Goal: Navigation & Orientation: Find specific page/section

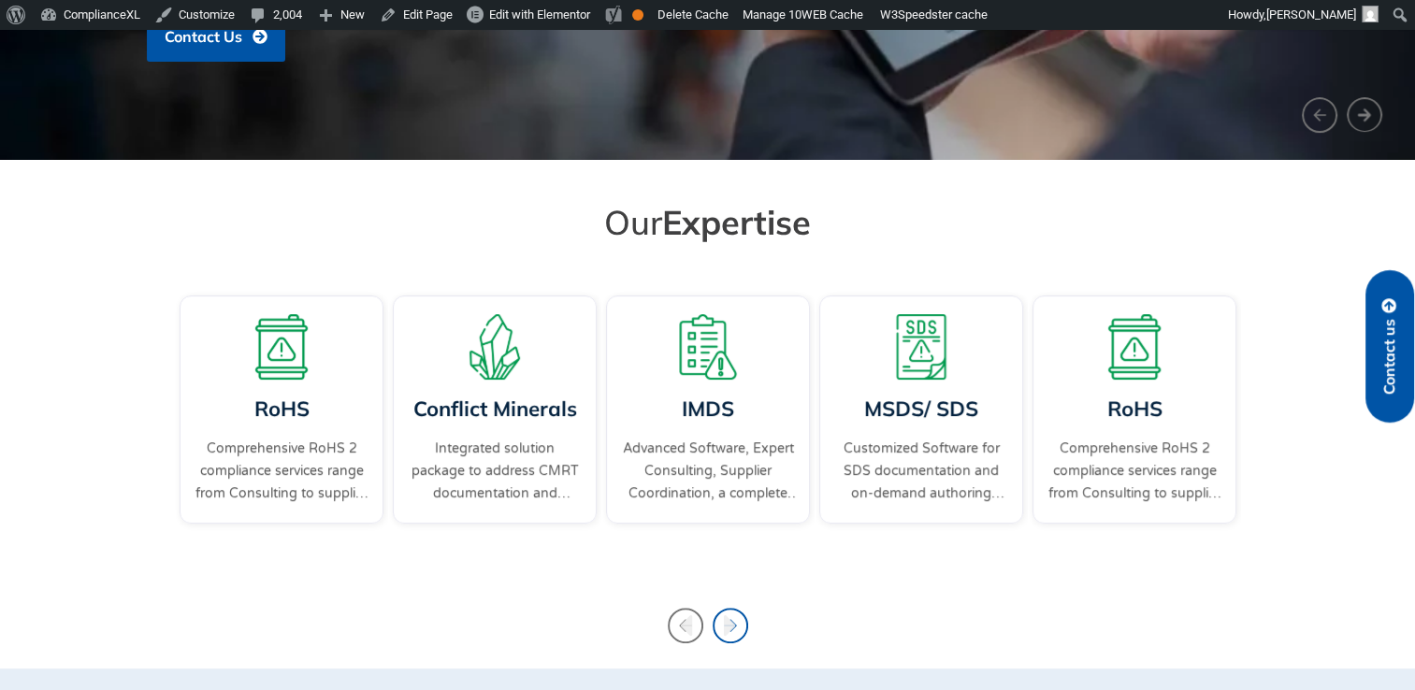
click at [727, 627] on icon "Next slide" at bounding box center [729, 625] width 12 height 21
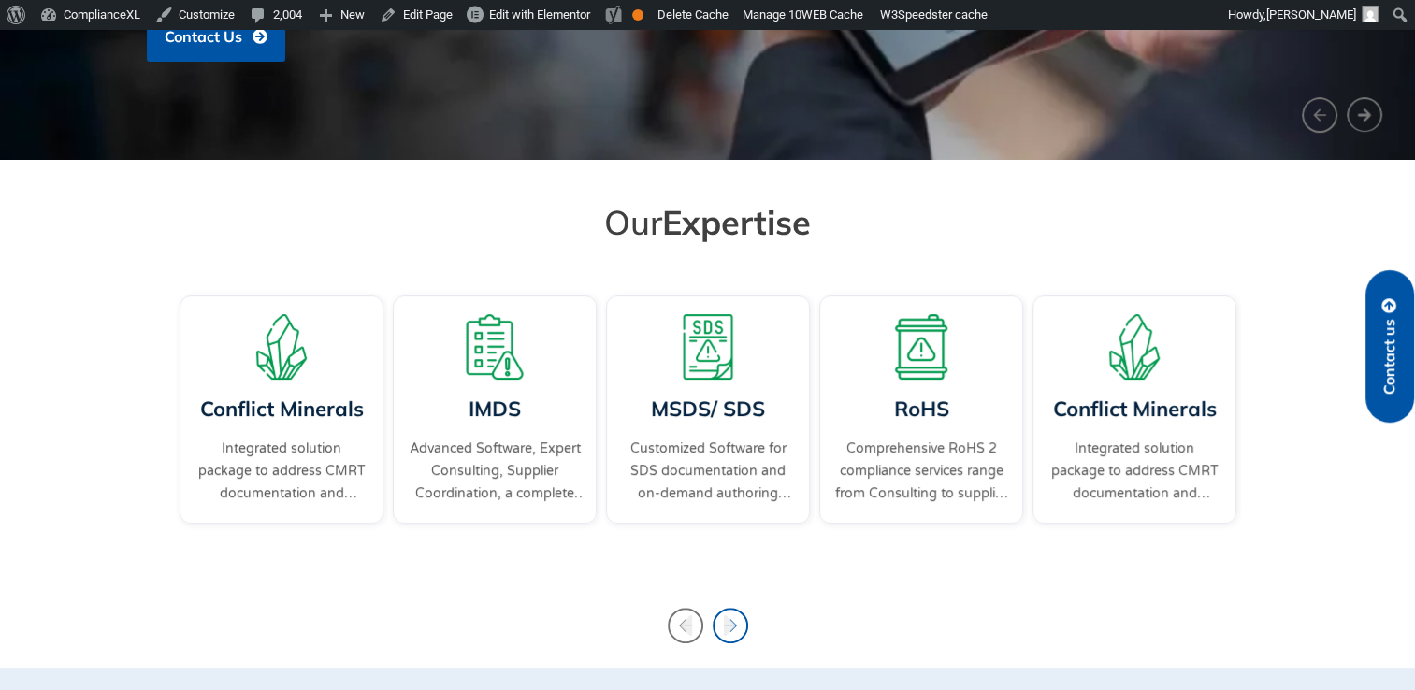
click at [727, 627] on icon "Next slide" at bounding box center [729, 625] width 12 height 21
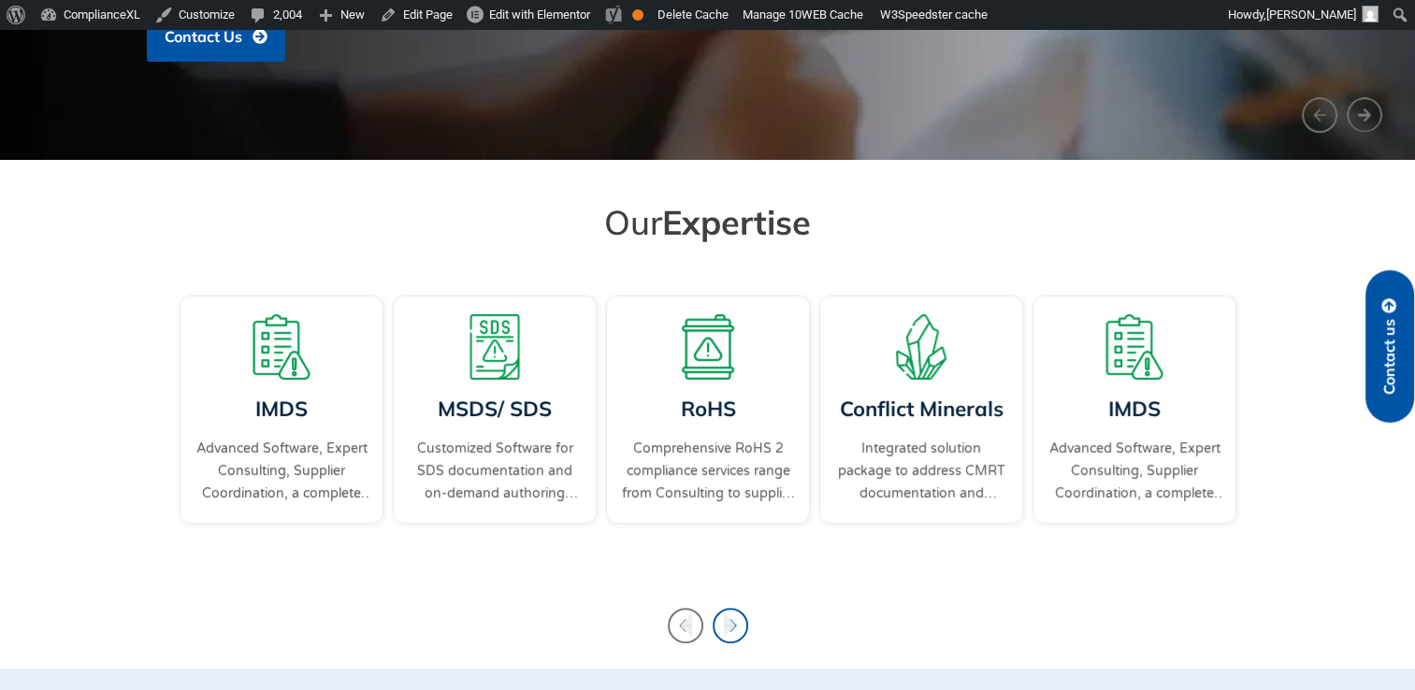
click at [728, 631] on icon "Next slide" at bounding box center [729, 625] width 12 height 21
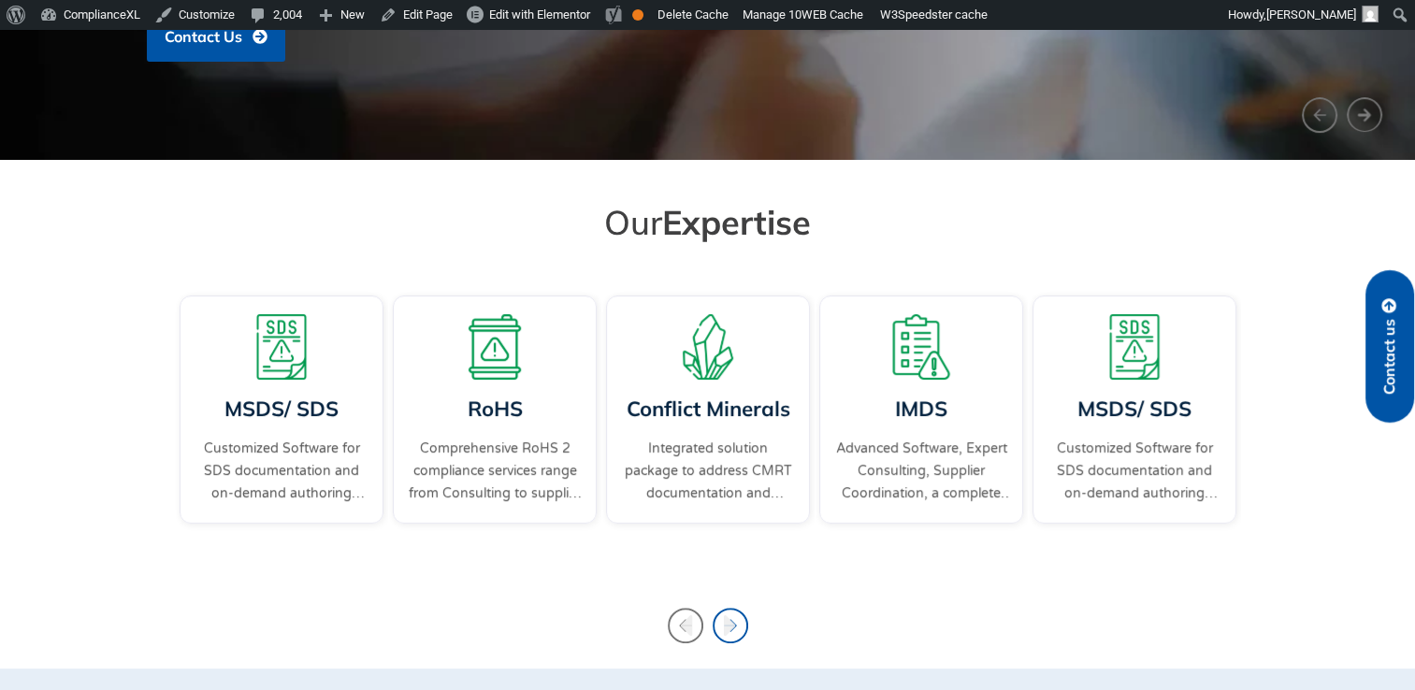
click at [728, 631] on icon "Next slide" at bounding box center [729, 625] width 12 height 21
click at [728, 627] on icon "Next slide" at bounding box center [729, 625] width 12 height 21
click at [726, 620] on icon "Next slide" at bounding box center [729, 625] width 12 height 21
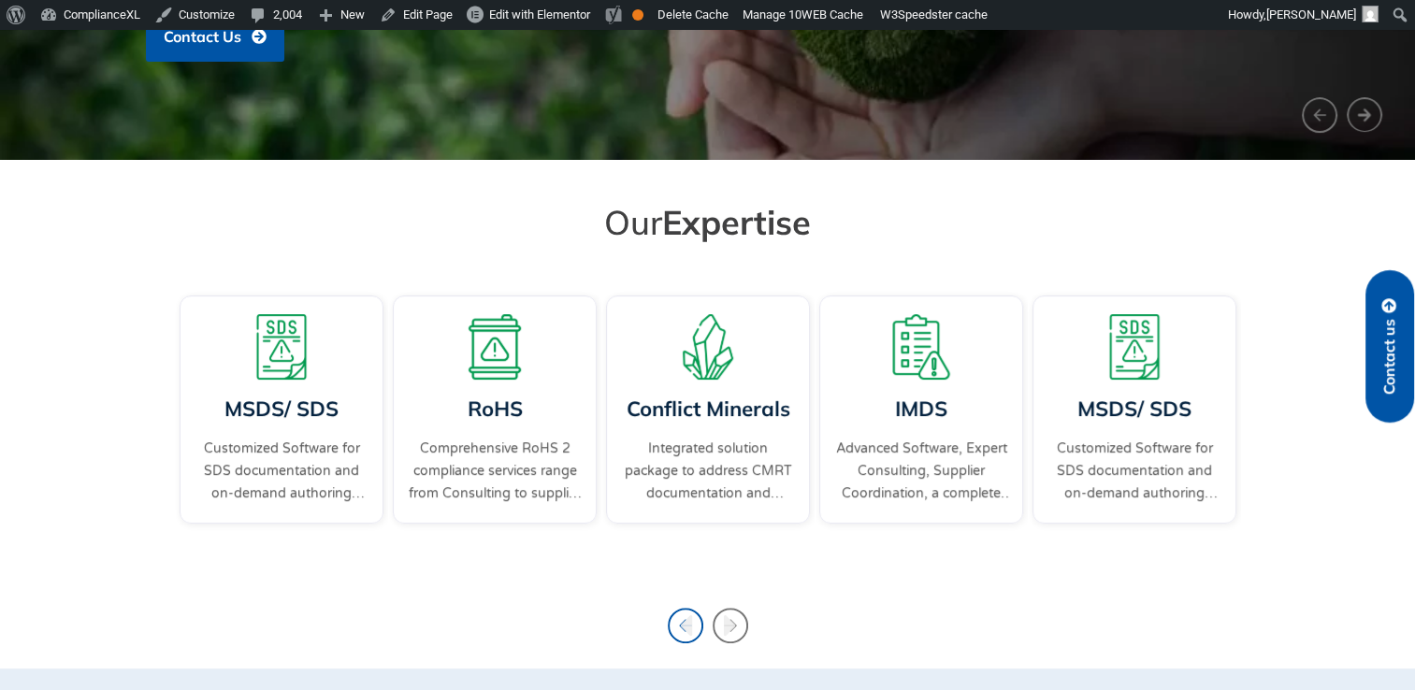
click at [685, 622] on icon "Previous slide" at bounding box center [686, 625] width 12 height 21
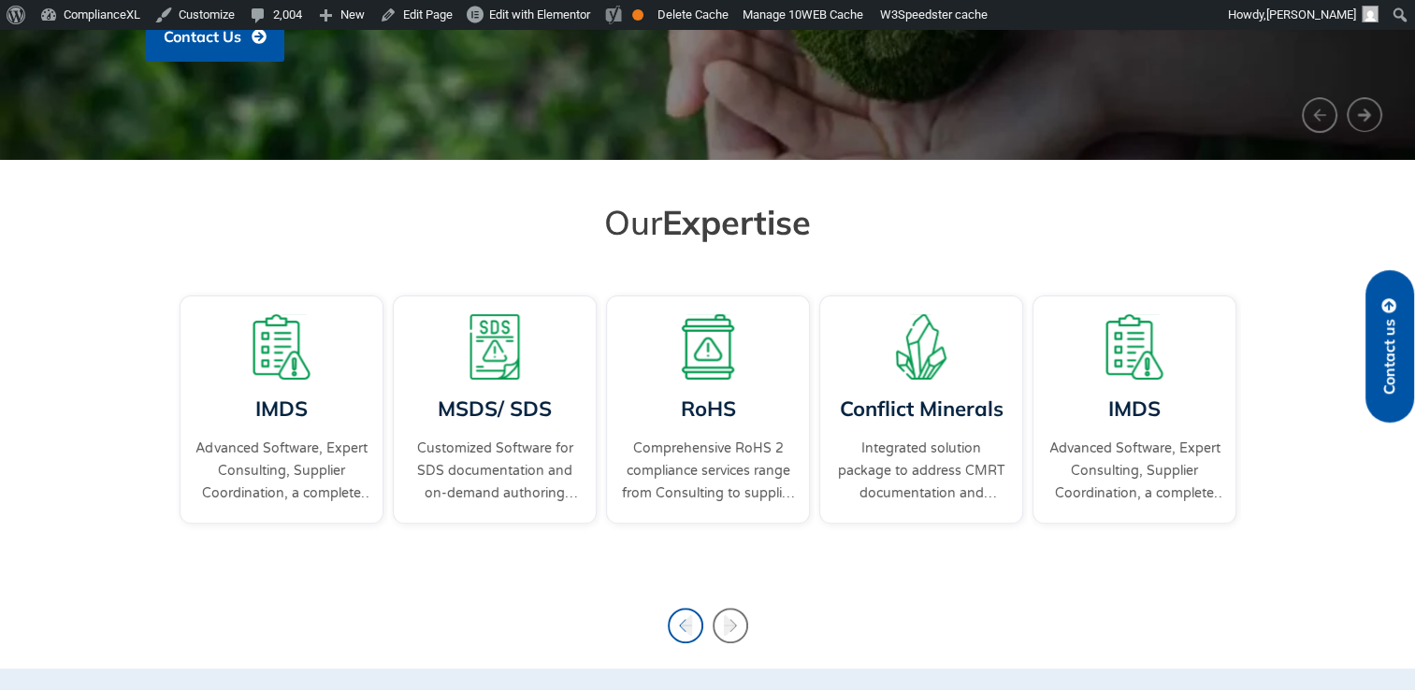
click at [685, 622] on icon "Previous slide" at bounding box center [686, 625] width 12 height 21
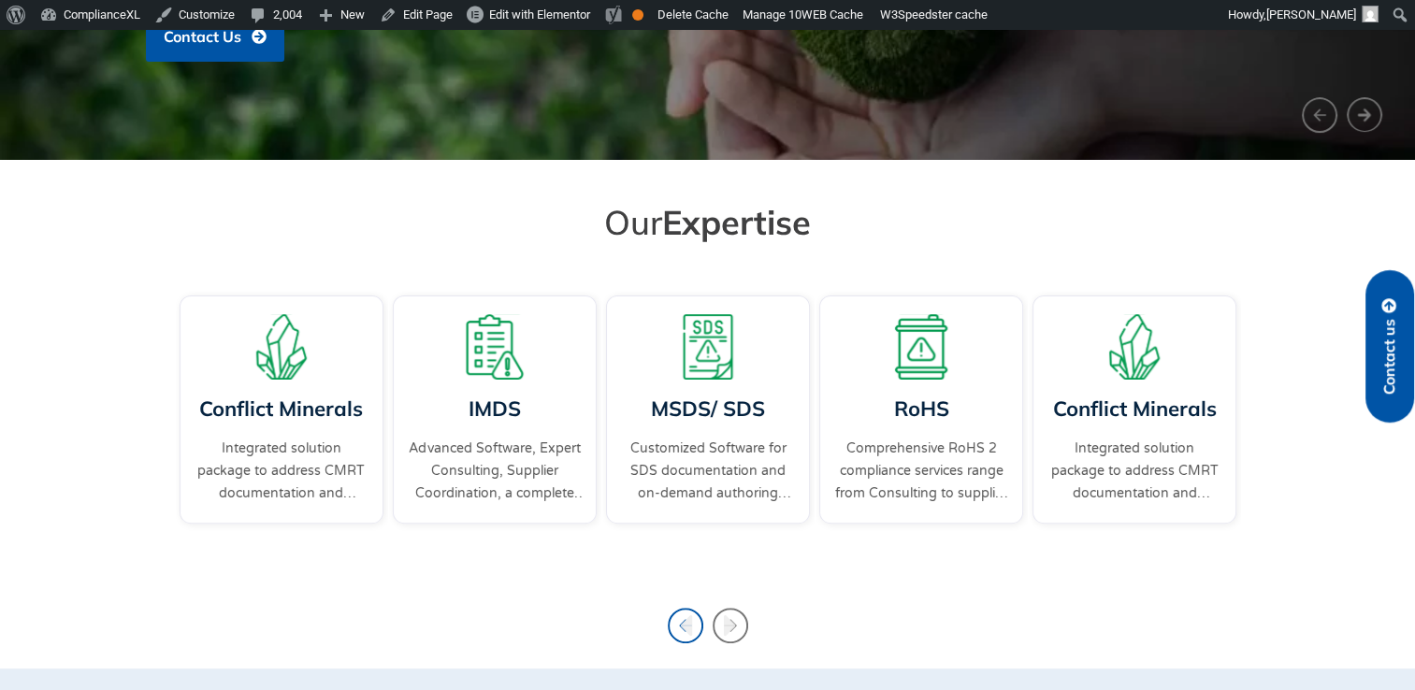
click at [685, 622] on icon "Previous slide" at bounding box center [686, 625] width 12 height 21
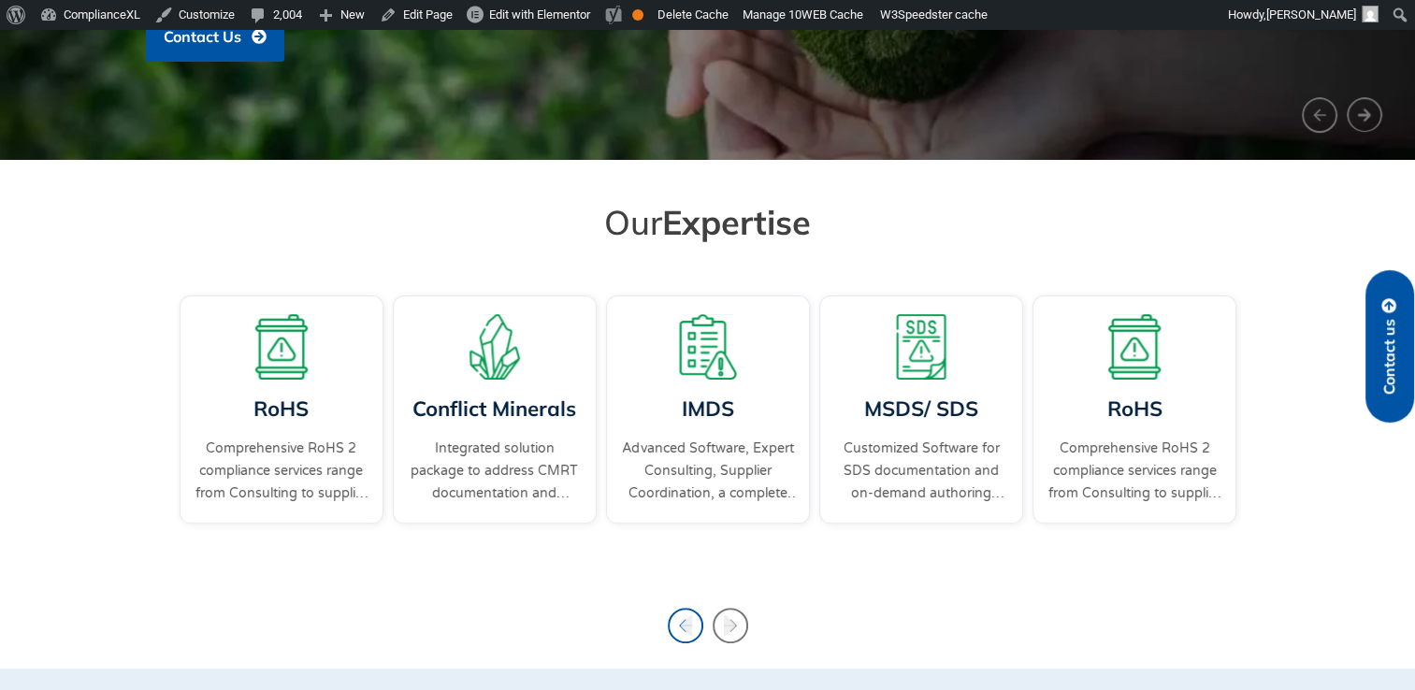
click at [685, 622] on icon "Previous slide" at bounding box center [686, 625] width 12 height 21
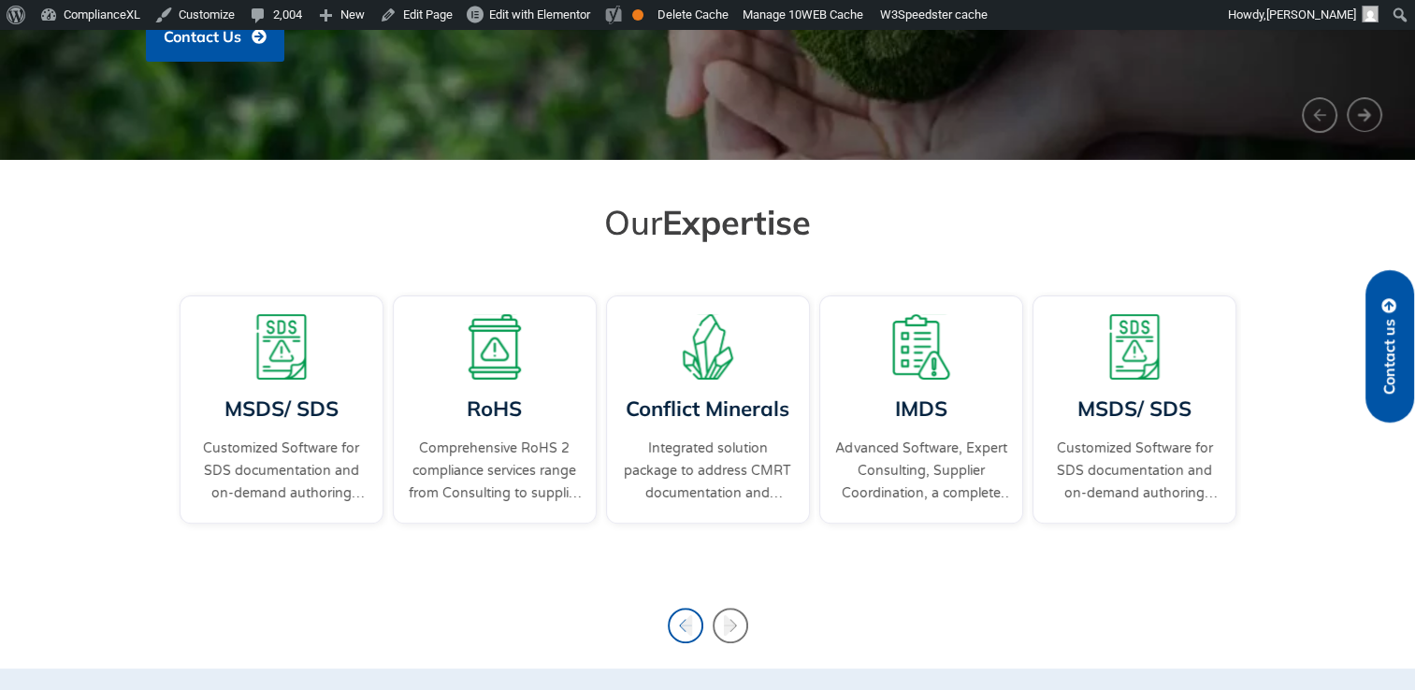
click at [685, 622] on icon "Previous slide" at bounding box center [686, 625] width 12 height 21
